Goal: Task Accomplishment & Management: Manage account settings

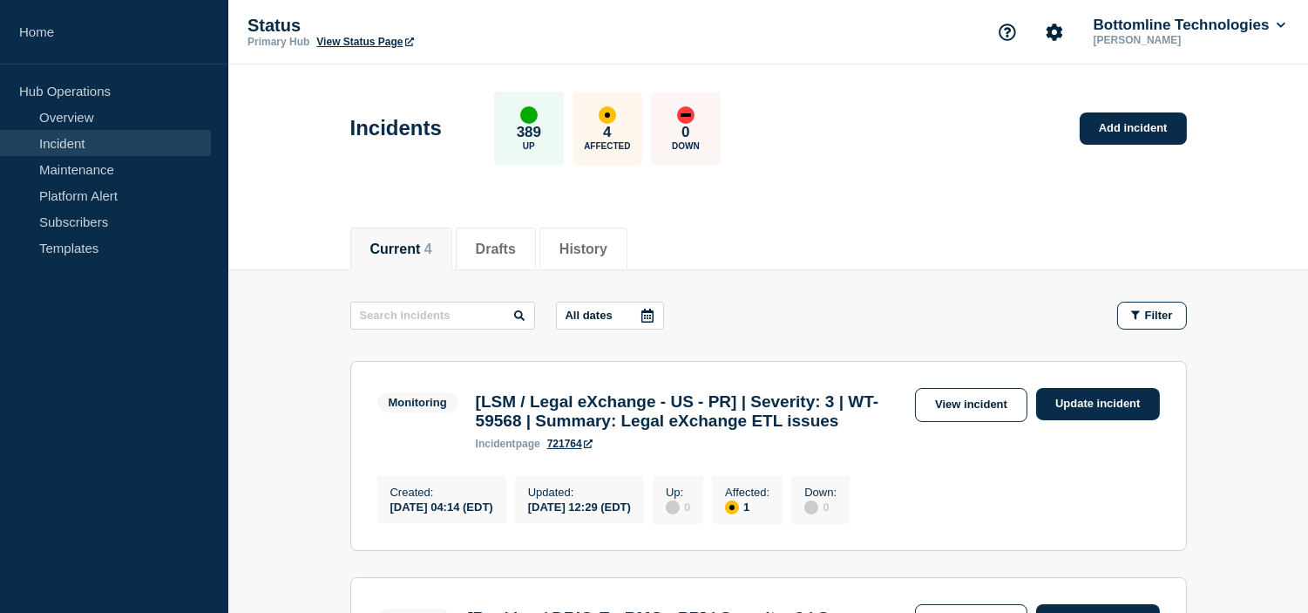
click at [89, 139] on link "Incident" at bounding box center [105, 143] width 211 height 26
click at [380, 241] on button "Current 4" at bounding box center [401, 249] width 62 height 16
click at [395, 254] on button "Current 4" at bounding box center [401, 249] width 62 height 16
click at [98, 174] on link "Maintenance" at bounding box center [105, 169] width 211 height 26
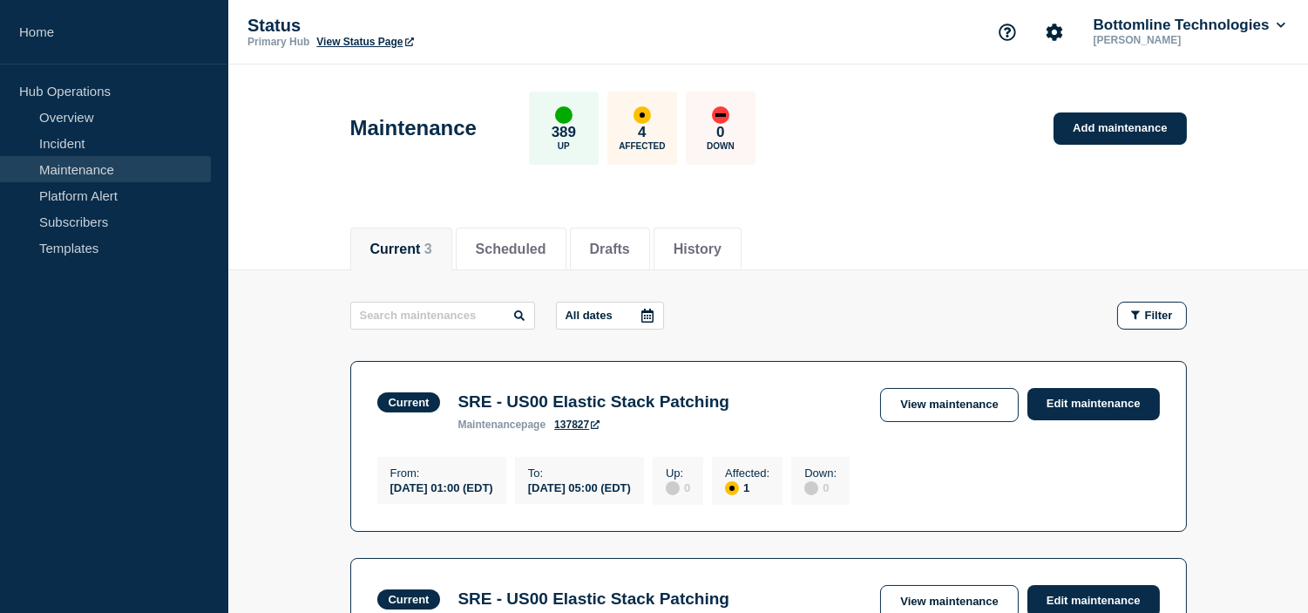
click at [376, 227] on li "Current 3" at bounding box center [401, 248] width 102 height 43
click at [526, 251] on button "Scheduled" at bounding box center [511, 249] width 71 height 16
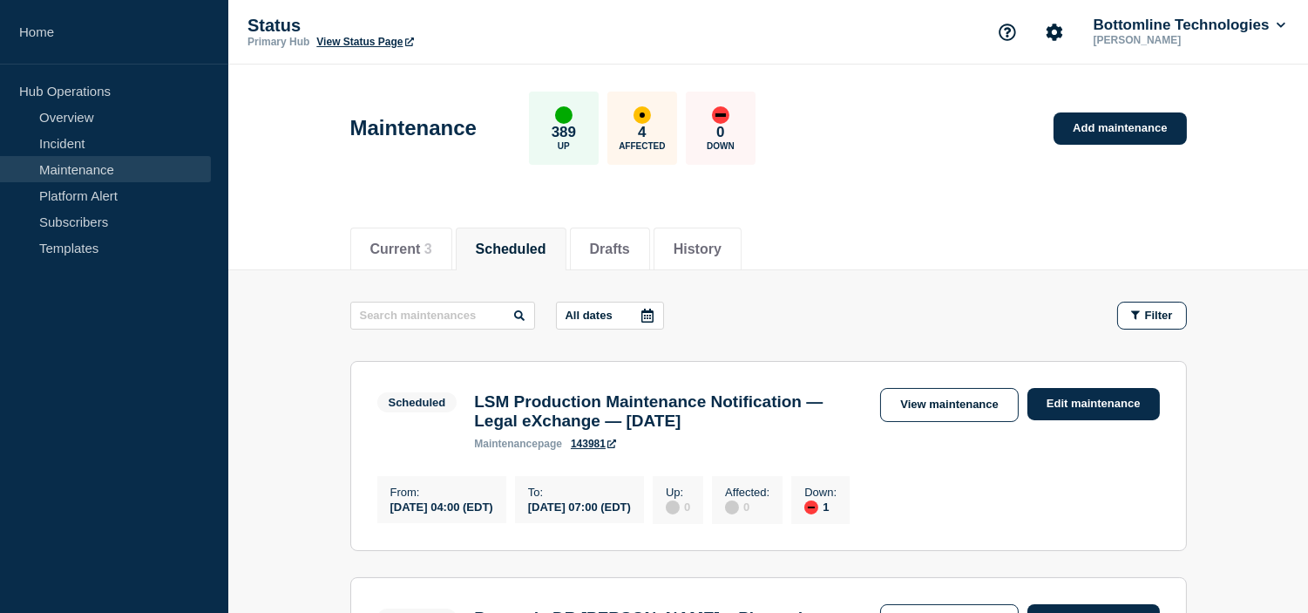
drag, startPoint x: 732, startPoint y: 246, endPoint x: 718, endPoint y: 286, distance: 42.4
click at [722, 246] on button "History" at bounding box center [698, 249] width 48 height 16
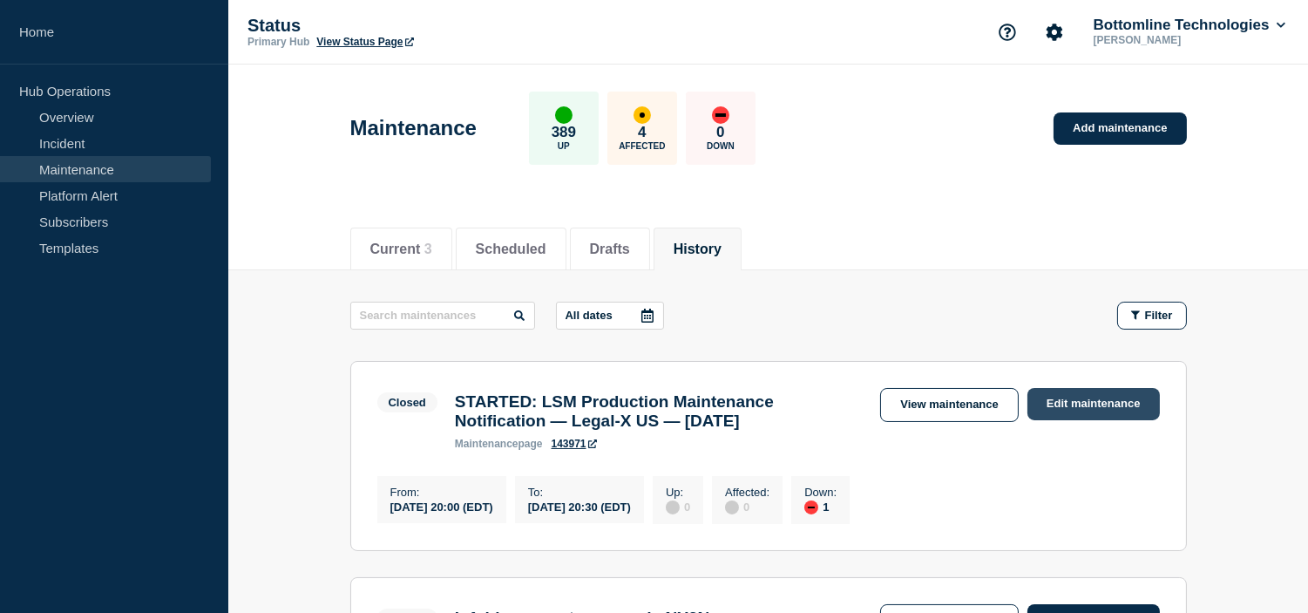
click at [1094, 404] on link "Edit maintenance" at bounding box center [1093, 404] width 132 height 32
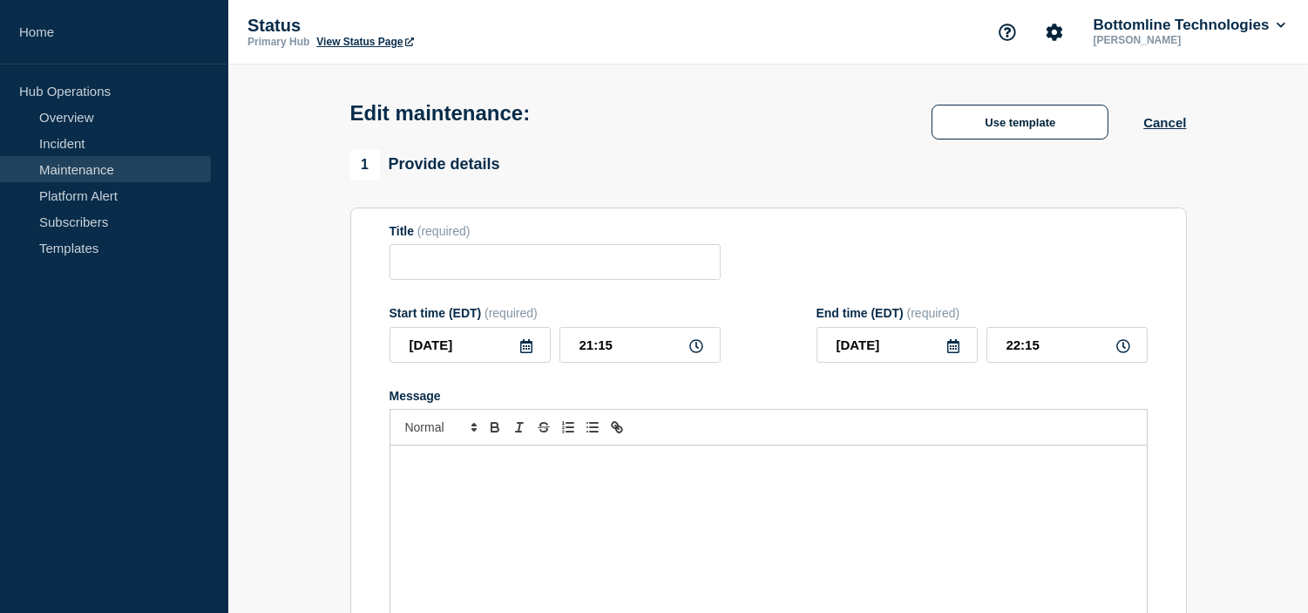
type input "STARTED: LSM Production Maintenance Notification — Legal-X US — September 23, 2…"
type input "20:00"
type input "20:30"
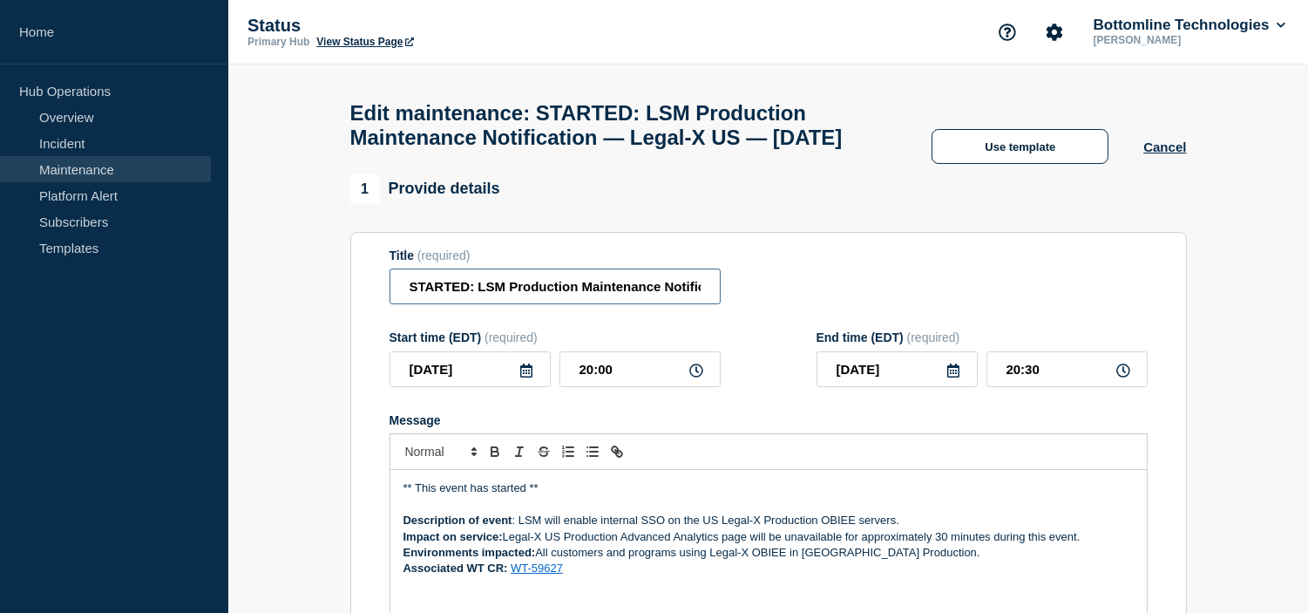
drag, startPoint x: 467, startPoint y: 323, endPoint x: 271, endPoint y: 327, distance: 196.1
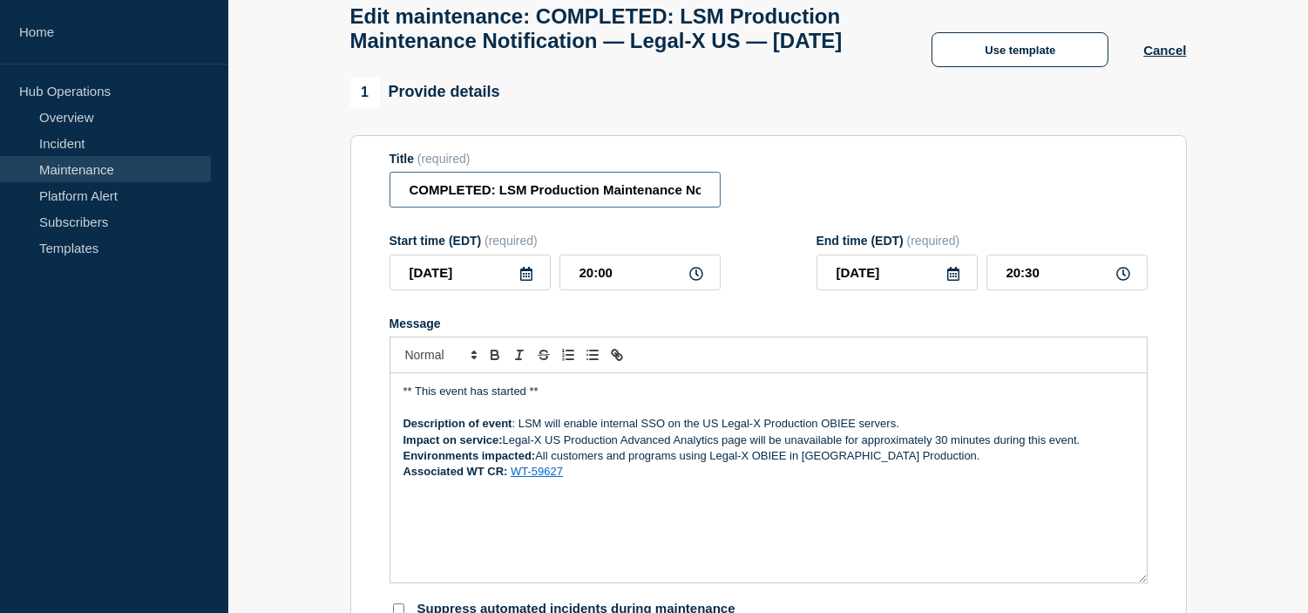
scroll to position [193, 0]
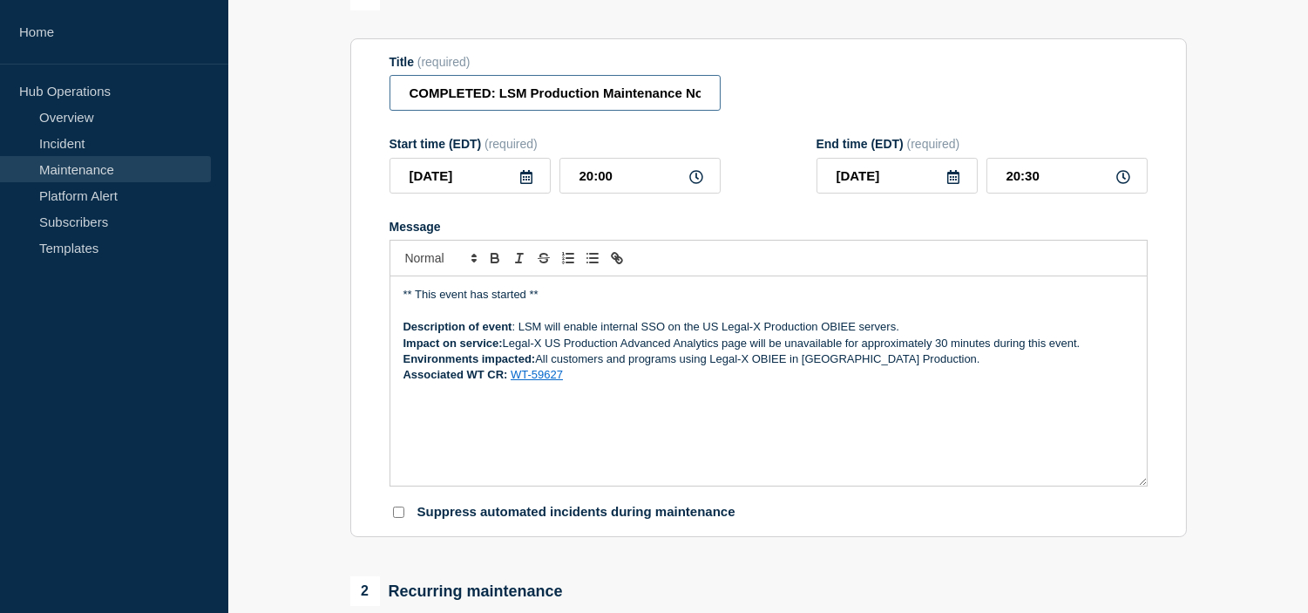
type input "COMPLETED: LSM Production Maintenance Notification — Legal-X US — September 23,…"
click at [523, 302] on p "** This event has started **" at bounding box center [768, 295] width 730 height 16
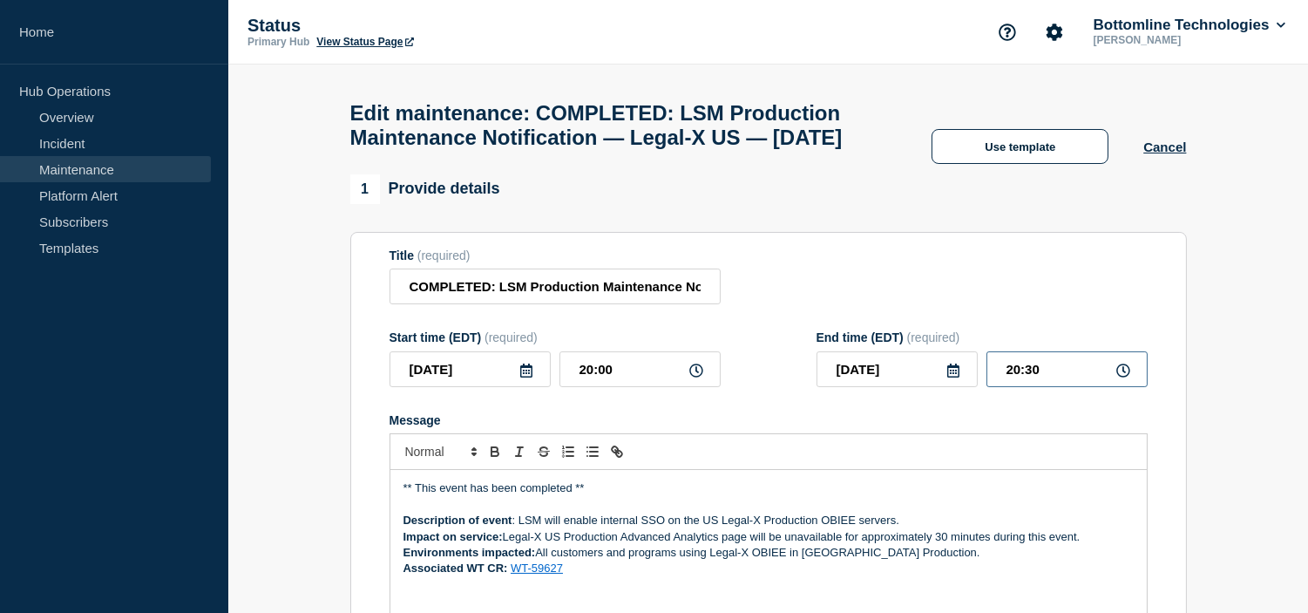
click at [1017, 387] on input "20:30" at bounding box center [1066, 369] width 161 height 36
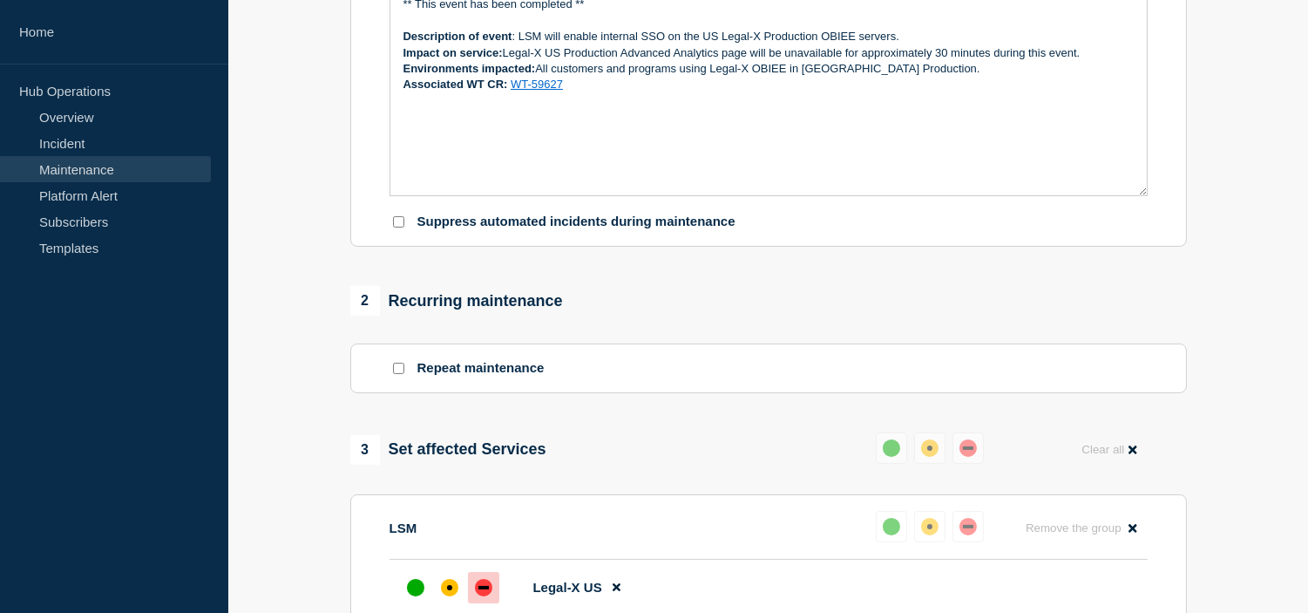
scroll to position [677, 0]
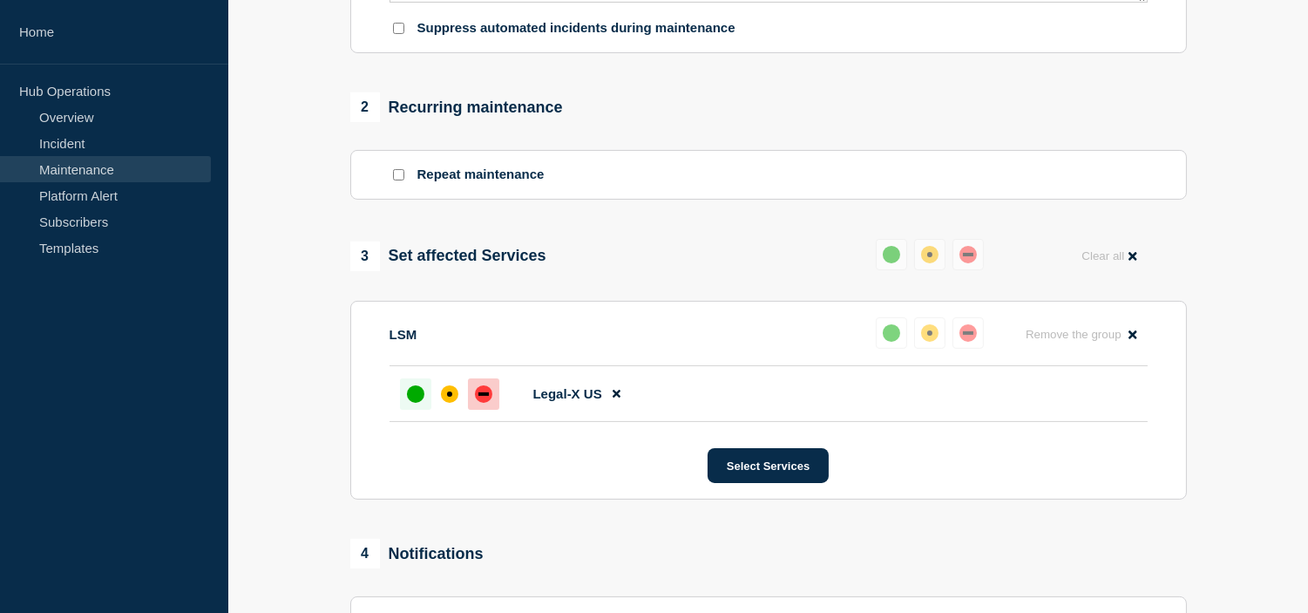
click at [412, 403] on div "up" at bounding box center [415, 393] width 17 height 17
click at [411, 403] on div "up" at bounding box center [415, 393] width 17 height 17
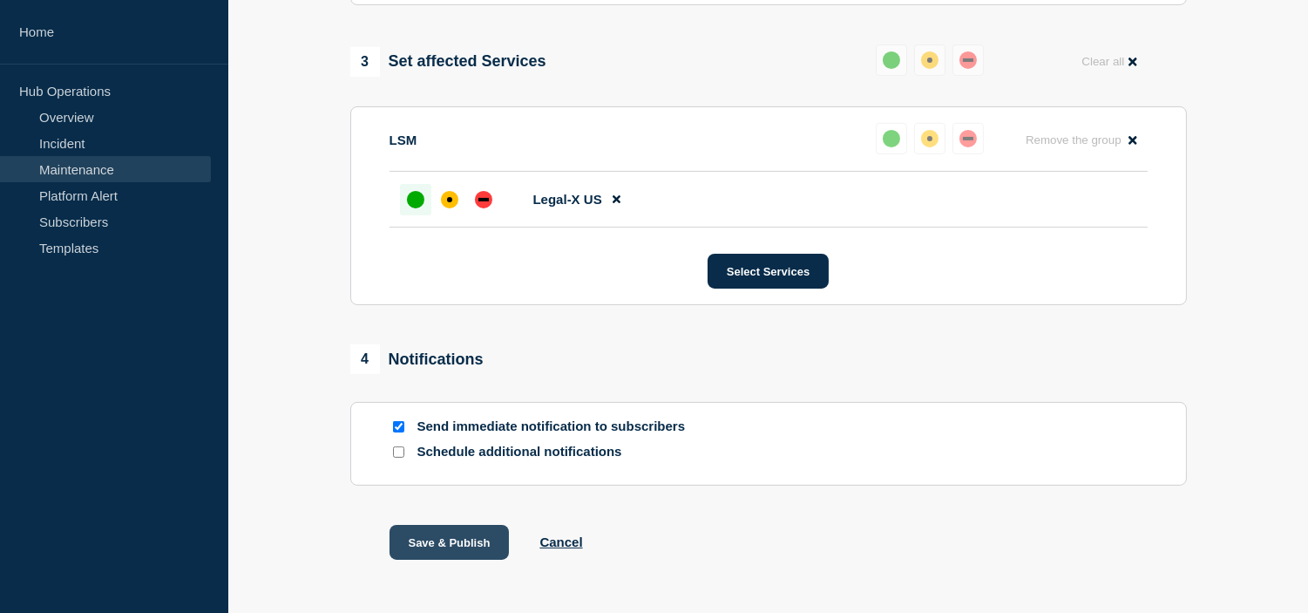
click at [437, 559] on button "Save & Publish" at bounding box center [450, 542] width 120 height 35
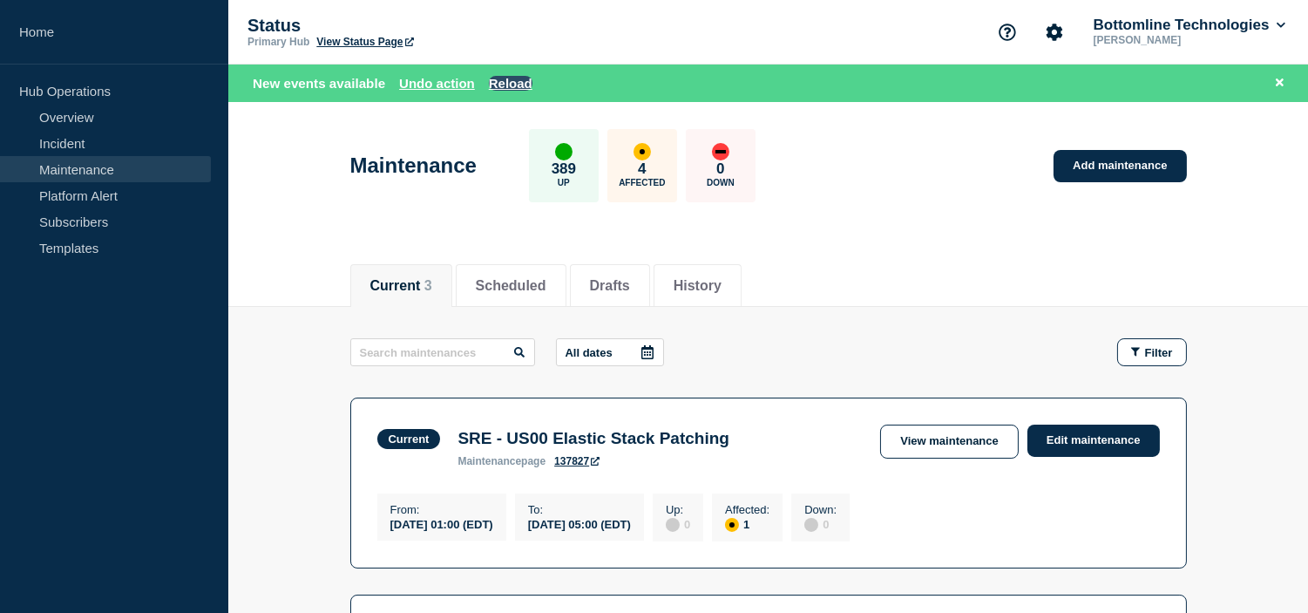
click at [512, 81] on button "Reload" at bounding box center [511, 83] width 44 height 15
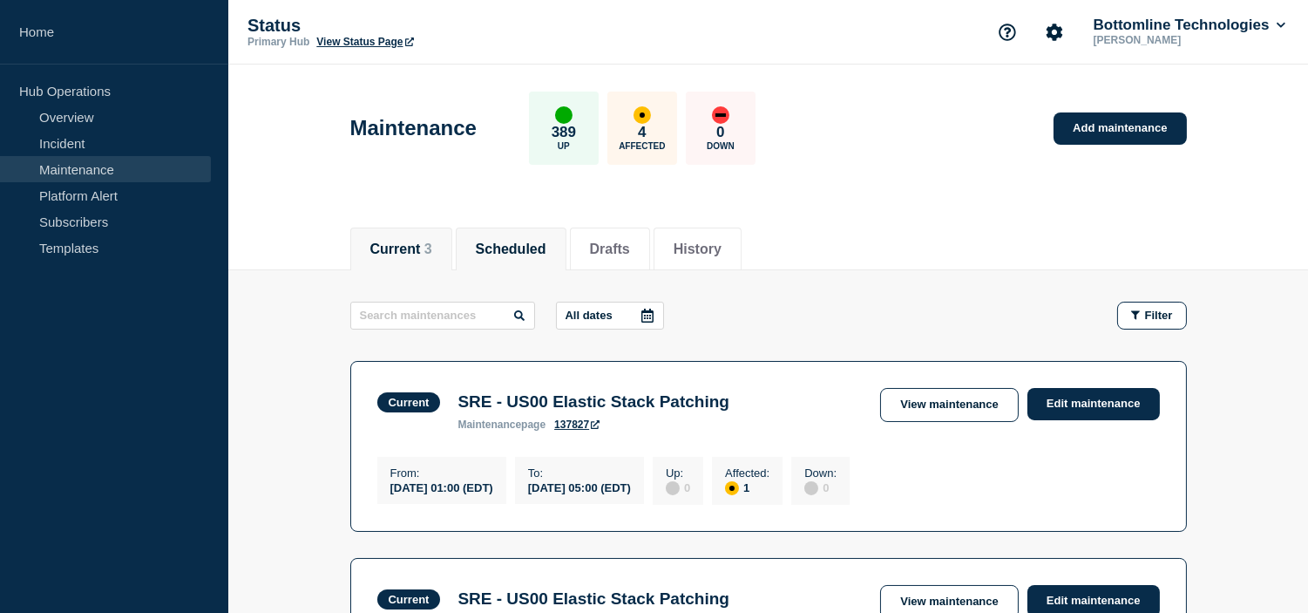
click at [526, 256] on button "Scheduled" at bounding box center [511, 249] width 71 height 16
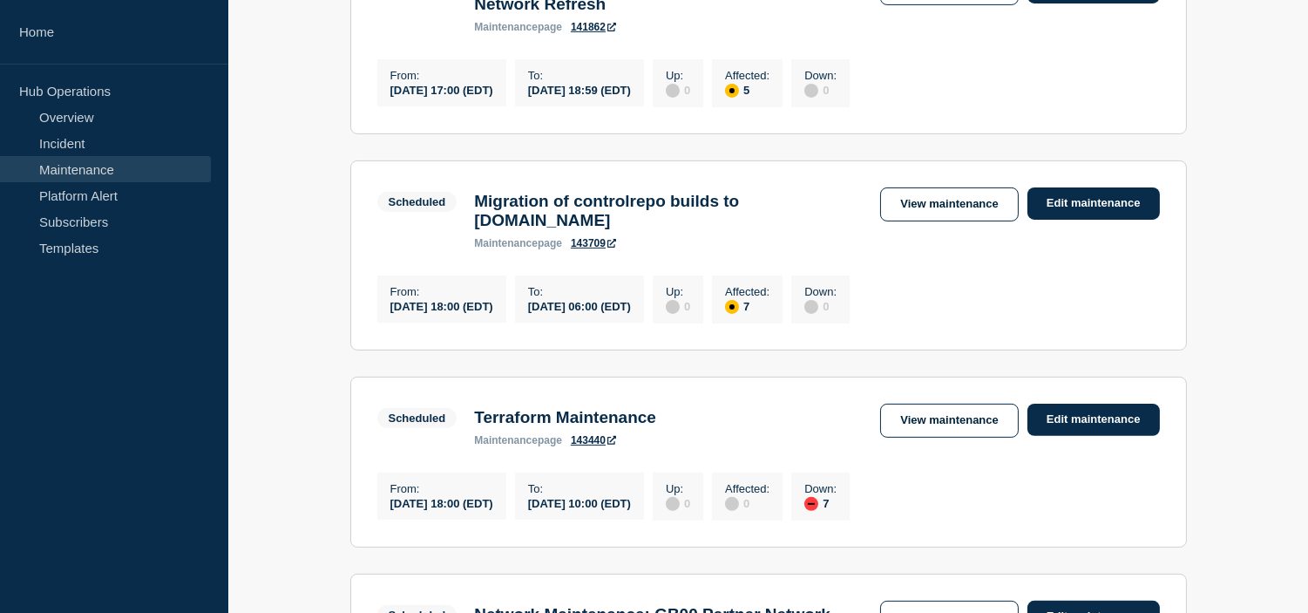
scroll to position [1162, 0]
